Goal: Register for event/course

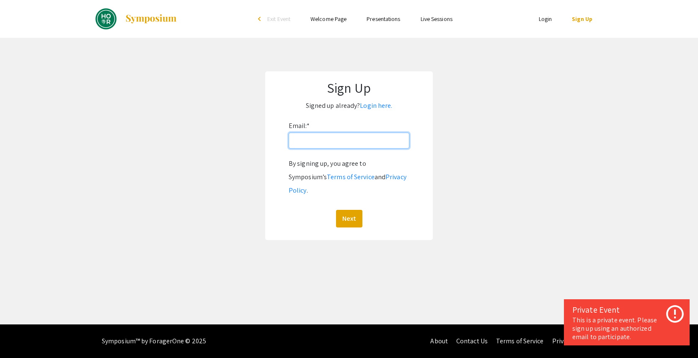
click at [316, 137] on input "Email: *" at bounding box center [349, 140] width 121 height 16
type input "mangelo6@jh.edu"
click at [352, 210] on button "Next" at bounding box center [349, 219] width 26 height 18
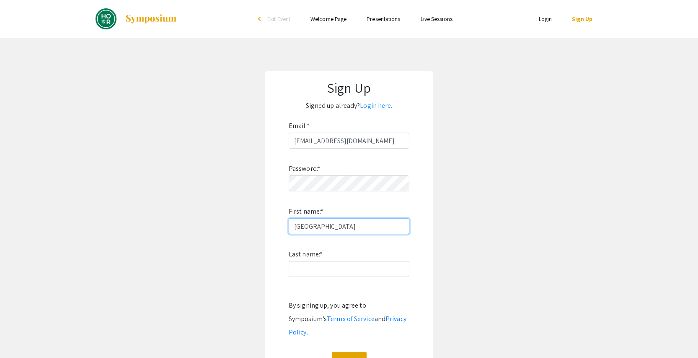
type input "Madison"
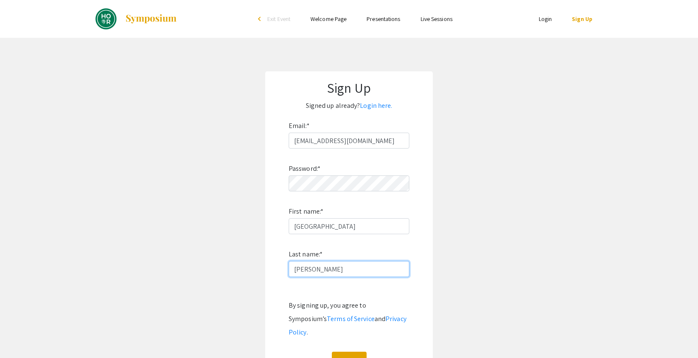
type input "Angelo"
click at [467, 255] on app-signup "Sign Up Signed up already? Login here. Email: * mangelo6@jh.edu Password: * Fir…" at bounding box center [349, 226] width 698 height 310
click at [352, 351] on button "Sign Up" at bounding box center [349, 360] width 35 height 18
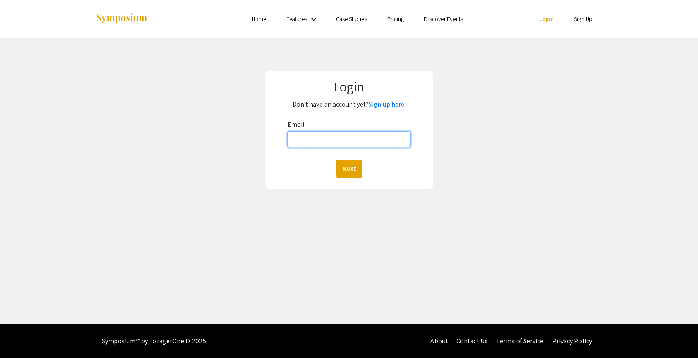
type input "mangelo6@jh.edu"
click at [349, 168] on button "Next" at bounding box center [349, 169] width 26 height 18
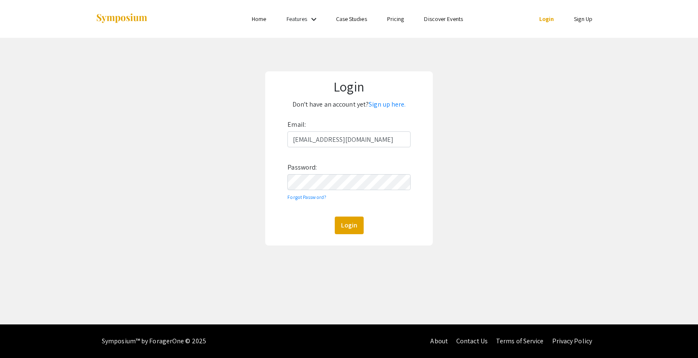
click at [349, 225] on button "Login" at bounding box center [349, 225] width 29 height 18
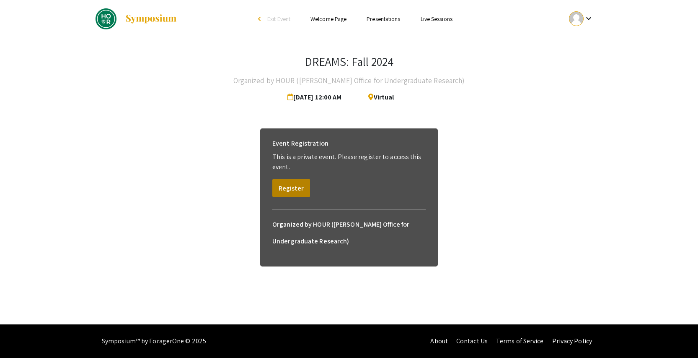
click at [293, 187] on button "Register" at bounding box center [291, 188] width 38 height 18
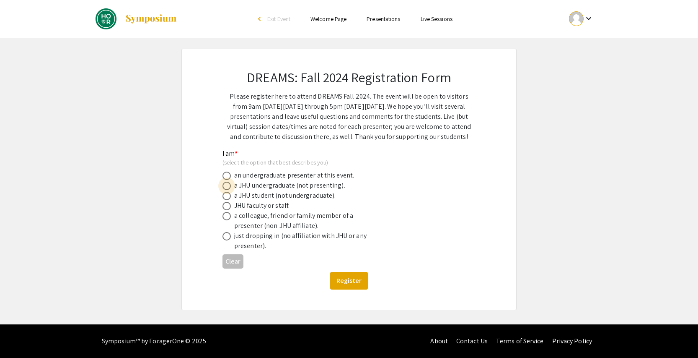
click at [230, 184] on span at bounding box center [227, 185] width 8 height 8
click at [230, 184] on input "radio" at bounding box center [227, 185] width 8 height 8
radio input "true"
click at [344, 279] on button "Register" at bounding box center [349, 281] width 38 height 18
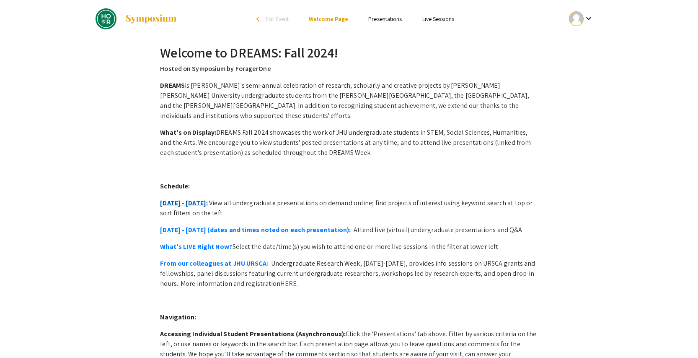
click at [192, 198] on link "October 21 - 25:" at bounding box center [184, 202] width 48 height 9
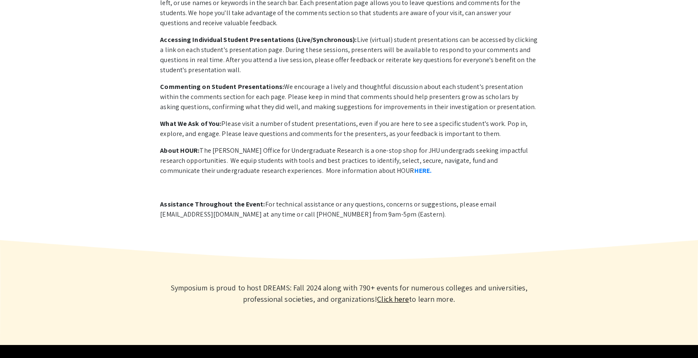
scroll to position [344, 0]
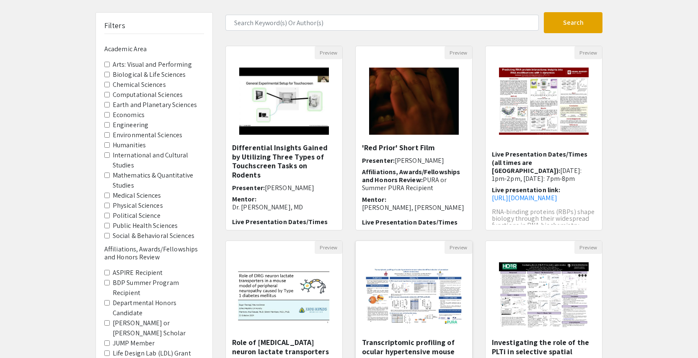
scroll to position [46, 0]
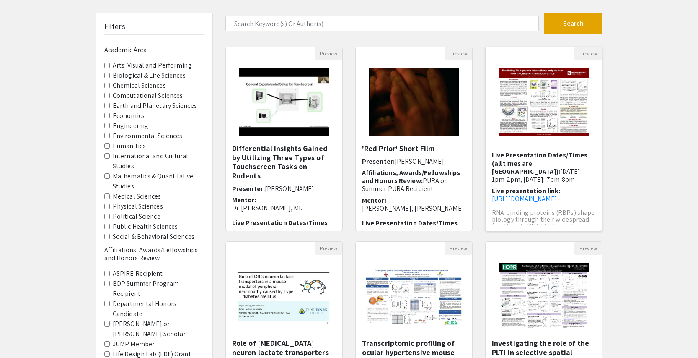
click at [530, 151] on span "Live Presentation Dates/Times (all times are [GEOGRAPHIC_DATA]):" at bounding box center [540, 162] width 96 height 25
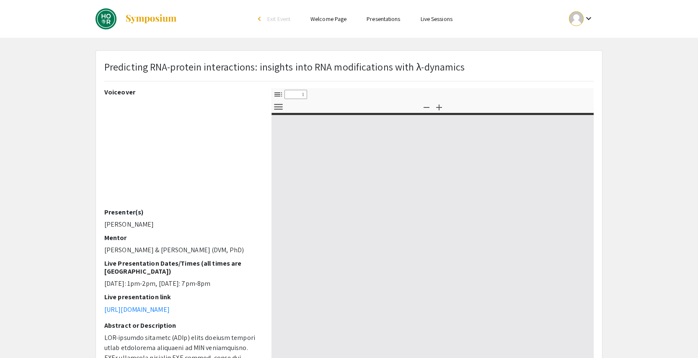
select select "custom"
type input "0"
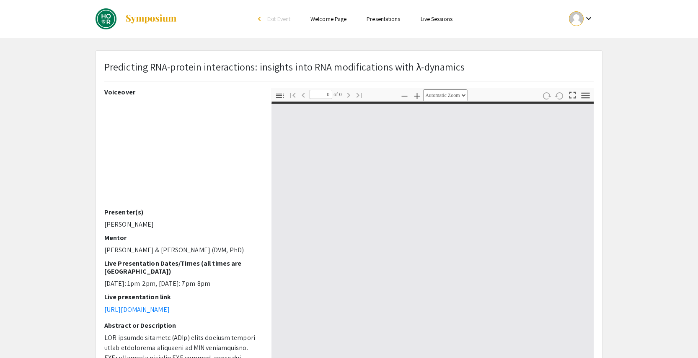
select select "custom"
type input "1"
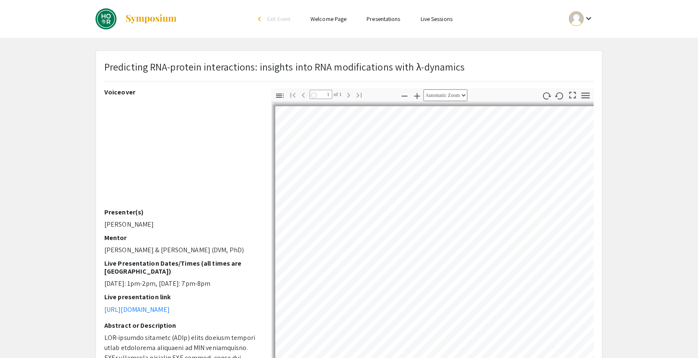
select select "auto"
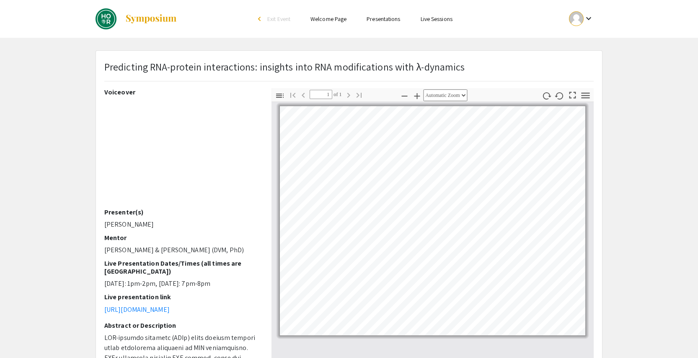
click at [377, 19] on link "Presentations" at bounding box center [384, 19] width 34 height 8
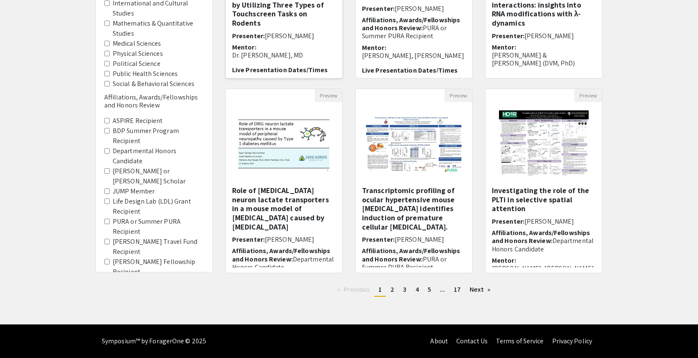
scroll to position [198, 0]
click at [390, 292] on link "page 2" at bounding box center [392, 289] width 12 height 13
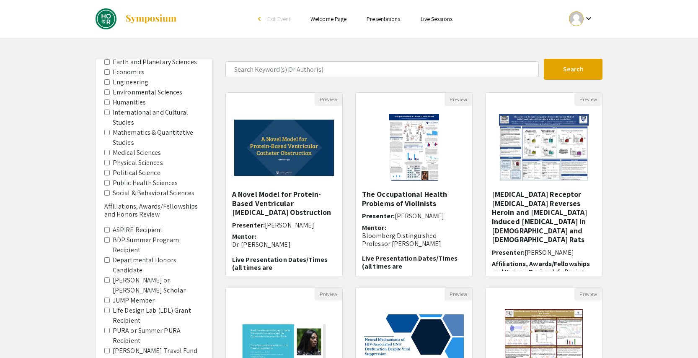
scroll to position [96, 0]
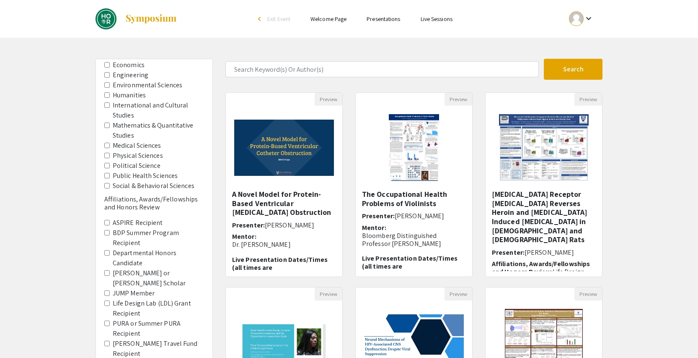
click at [106, 320] on Recipient "PURA or Summer PURA Recipient" at bounding box center [106, 322] width 5 height 5
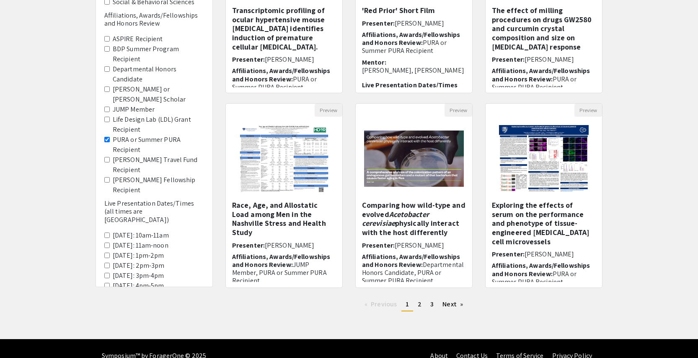
scroll to position [192, 0]
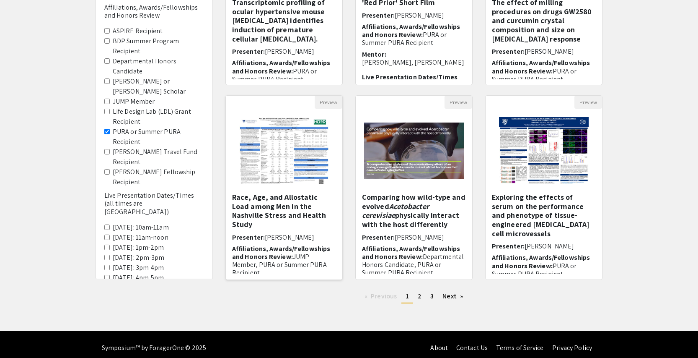
click at [308, 207] on h5 "Race, Age, and Allostatic Load among Men in the Nashville Stress and Health Stu…" at bounding box center [284, 210] width 104 height 36
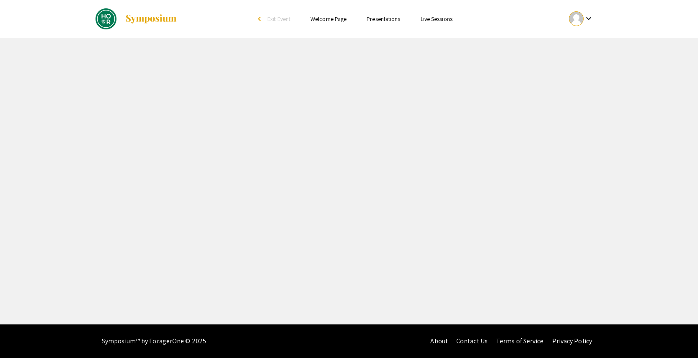
select select "custom"
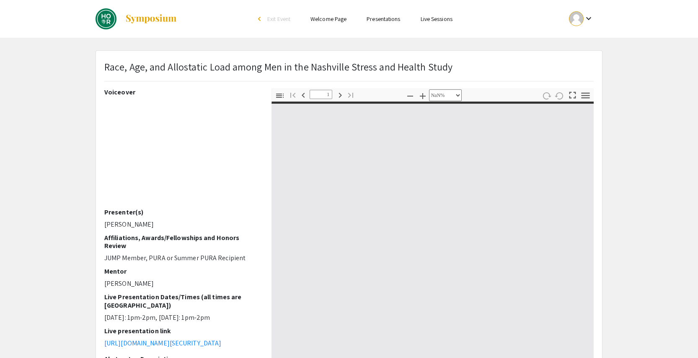
type input "0"
select select "custom"
type input "1"
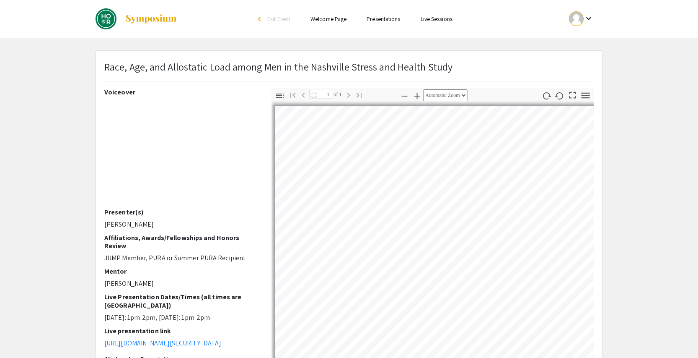
select select "auto"
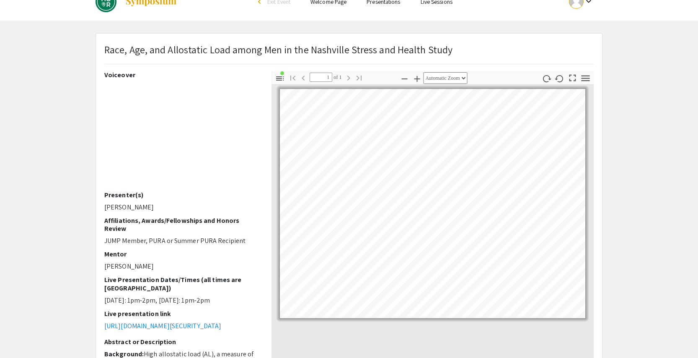
scroll to position [17, 0]
